Goal: Information Seeking & Learning: Learn about a topic

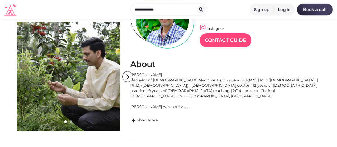
scroll to position [77, 0]
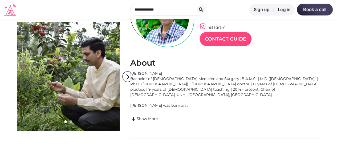
click at [140, 71] on div "Dr. Abhishek Joshi Bachelor of Ayurveda Medicine and Surgery (B.A.M.S) | M.D (A…" at bounding box center [225, 89] width 190 height 37
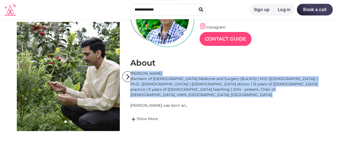
drag, startPoint x: 140, startPoint y: 71, endPoint x: 155, endPoint y: 87, distance: 22.4
click at [155, 87] on div "Dr. Abhishek Joshi Bachelor of Ayurveda Medicine and Surgery (B.A.M.S) | M.D (A…" at bounding box center [225, 89] width 190 height 37
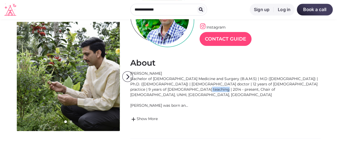
click at [155, 87] on div "Dr. Abhishek Joshi Bachelor of Ayurveda Medicine and Surgery (B.A.M.S) | M.D (A…" at bounding box center [225, 89] width 190 height 37
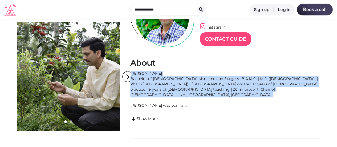
drag, startPoint x: 155, startPoint y: 87, endPoint x: 145, endPoint y: 73, distance: 17.8
click at [145, 73] on div "Dr. Abhishek Joshi Bachelor of Ayurveda Medicine and Surgery (B.A.M.S) | M.D (A…" at bounding box center [225, 89] width 190 height 37
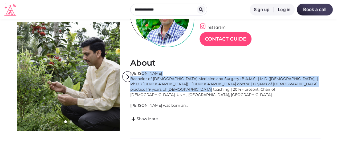
drag, startPoint x: 145, startPoint y: 73, endPoint x: 150, endPoint y: 87, distance: 15.3
click at [150, 87] on div "Dr. Abhishek Joshi Bachelor of Ayurveda Medicine and Surgery (B.A.M.S) | M.D (A…" at bounding box center [225, 89] width 190 height 37
click at [142, 73] on div "Dr. Abhishek Joshi Bachelor of Ayurveda Medicine and Surgery (B.A.M.S) | M.D (A…" at bounding box center [225, 89] width 190 height 37
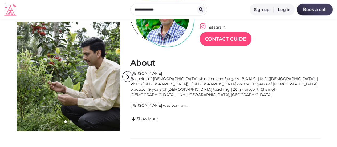
click at [132, 72] on div "Dr. Abhishek Joshi Bachelor of Ayurveda Medicine and Surgery (B.A.M.S) | M.D (A…" at bounding box center [225, 89] width 190 height 37
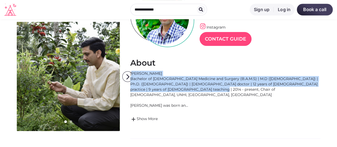
drag, startPoint x: 132, startPoint y: 72, endPoint x: 159, endPoint y: 89, distance: 32.1
click at [159, 89] on div "Dr. Abhishek Joshi Bachelor of Ayurveda Medicine and Surgery (B.A.M.S) | M.D (A…" at bounding box center [225, 89] width 190 height 37
drag, startPoint x: 159, startPoint y: 89, endPoint x: 134, endPoint y: 74, distance: 30.1
click at [134, 74] on div "Dr. Abhishek Joshi Bachelor of Ayurveda Medicine and Surgery (B.A.M.S) | M.D (A…" at bounding box center [225, 89] width 190 height 37
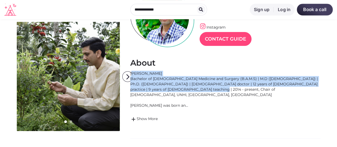
click at [134, 74] on div "Dr. Abhishek Joshi Bachelor of Ayurveda Medicine and Surgery (B.A.M.S) | M.D (A…" at bounding box center [225, 89] width 190 height 37
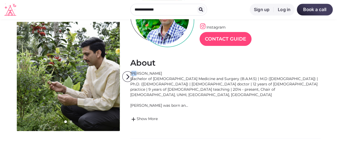
click at [134, 74] on div "Dr. Abhishek Joshi Bachelor of Ayurveda Medicine and Surgery (B.A.M.S) | M.D (A…" at bounding box center [225, 89] width 190 height 37
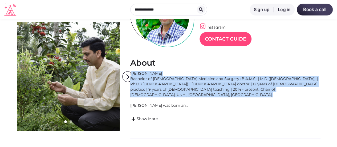
drag, startPoint x: 134, startPoint y: 74, endPoint x: 155, endPoint y: 89, distance: 26.6
click at [155, 89] on div "Dr. Abhishek Joshi Bachelor of Ayurveda Medicine and Surgery (B.A.M.S) | M.D (A…" at bounding box center [225, 89] width 190 height 37
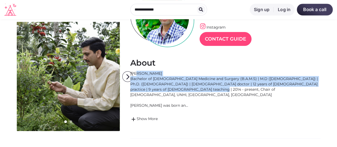
drag, startPoint x: 155, startPoint y: 89, endPoint x: 134, endPoint y: 73, distance: 26.2
click at [134, 73] on div "Dr. Abhishek Joshi Bachelor of Ayurveda Medicine and Surgery (B.A.M.S) | M.D (A…" at bounding box center [225, 89] width 190 height 37
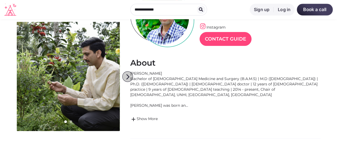
click at [130, 73] on icon "arrow_forward_ios" at bounding box center [128, 76] width 11 height 11
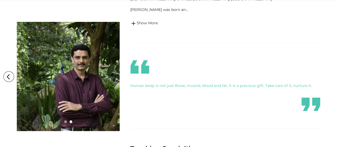
scroll to position [177, 0]
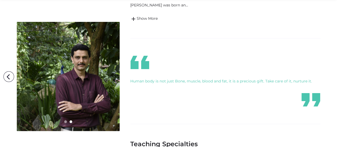
click at [158, 78] on div "Human body is not just Bone, muscle, blood and fat, it is a precious gift. Take…" at bounding box center [225, 80] width 190 height 5
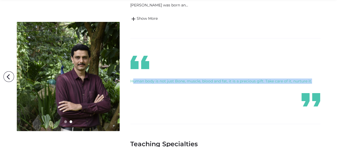
drag, startPoint x: 158, startPoint y: 77, endPoint x: 166, endPoint y: 75, distance: 8.1
click at [166, 78] on div "Human body is not just Bone, muscle, blood and fat, it is a precious gift. Take…" at bounding box center [225, 80] width 190 height 5
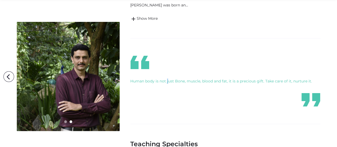
click at [166, 78] on div "Human body is not just Bone, muscle, blood and fat, it is a precious gift. Take…" at bounding box center [225, 80] width 190 height 5
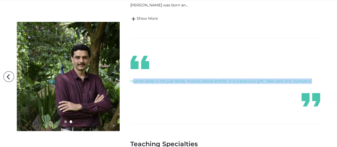
click at [166, 78] on div "Human body is not just Bone, muscle, blood and fat, it is a precious gift. Take…" at bounding box center [225, 80] width 190 height 5
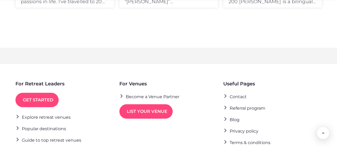
scroll to position [756, 0]
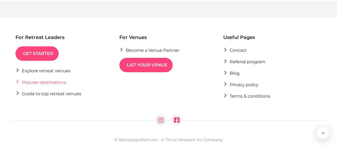
click at [47, 78] on link "Popular destinations" at bounding box center [40, 81] width 51 height 7
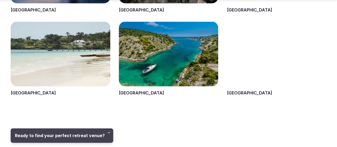
scroll to position [632, 0]
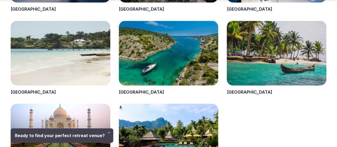
click at [63, 104] on span at bounding box center [61, 141] width 100 height 74
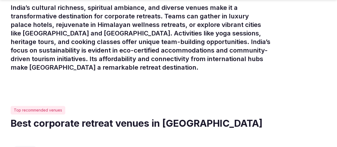
scroll to position [215, 0]
